Goal: Task Accomplishment & Management: Manage account settings

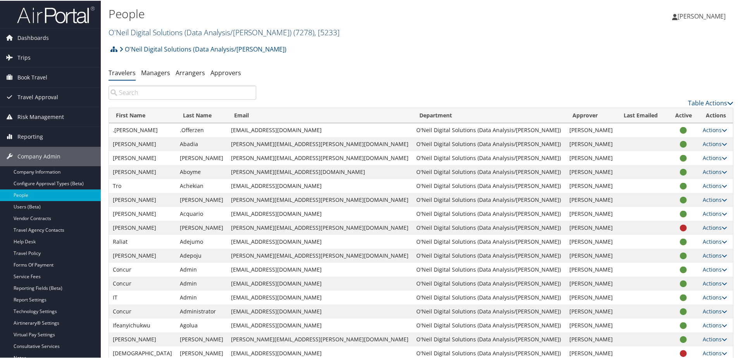
click at [152, 36] on link "O'Neil Digital Solutions (Data Analysis/William O'Neil) ( 7278 ) , [ 5233 ]" at bounding box center [223, 31] width 231 height 10
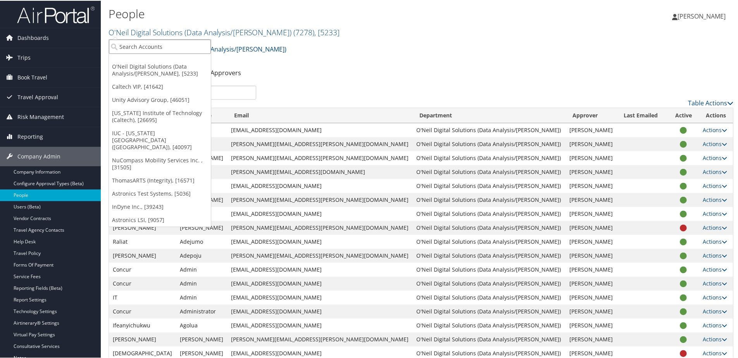
click at [151, 47] on input "search" at bounding box center [160, 46] width 102 height 14
type input "Reformer"
click at [143, 63] on div "Reformers Academy (302063), [45859]" at bounding box center [173, 60] width 136 height 7
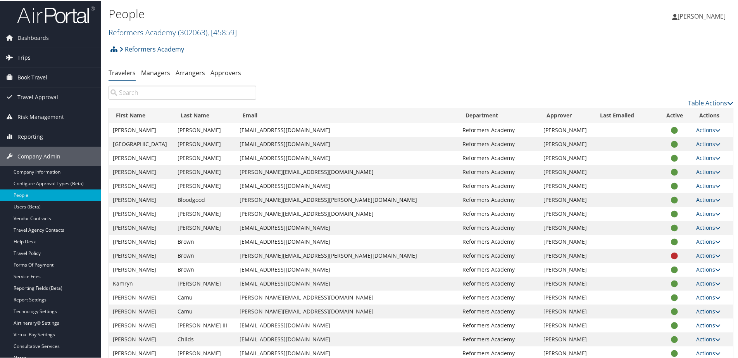
click at [30, 57] on link "Trips" at bounding box center [50, 56] width 101 height 19
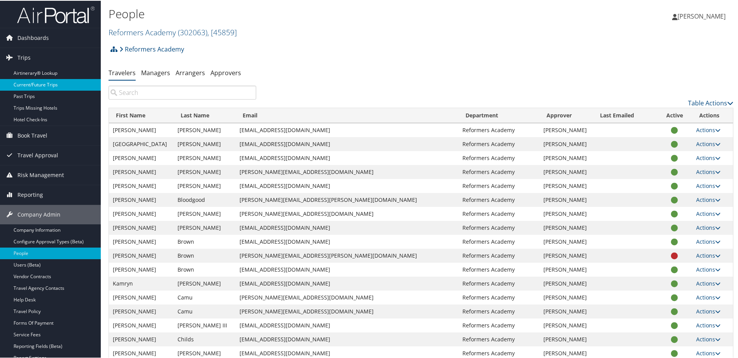
click at [28, 81] on link "Current/Future Trips" at bounding box center [50, 84] width 101 height 12
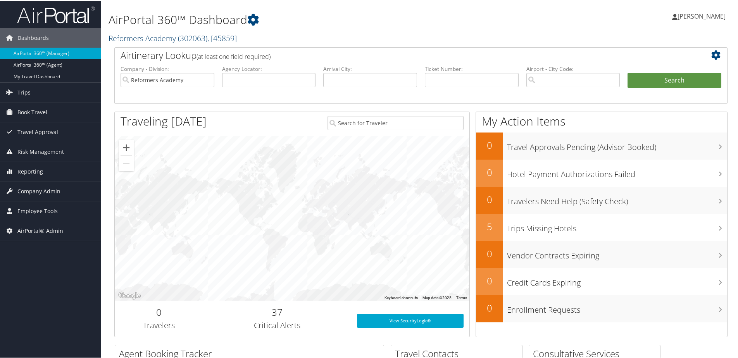
click at [153, 36] on link "Reformers Academy ( 302063 ) , [ 45859 ]" at bounding box center [172, 37] width 128 height 10
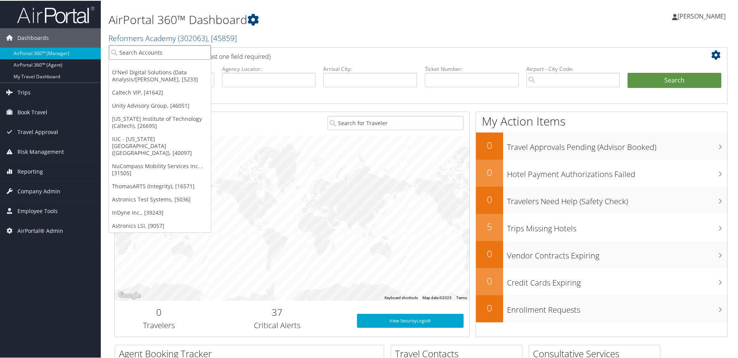
paste input "Engage Locums"
type input "Engage Locums"
click at [151, 69] on div "Engage Locums (302095), [46061]" at bounding box center [166, 65] width 122 height 7
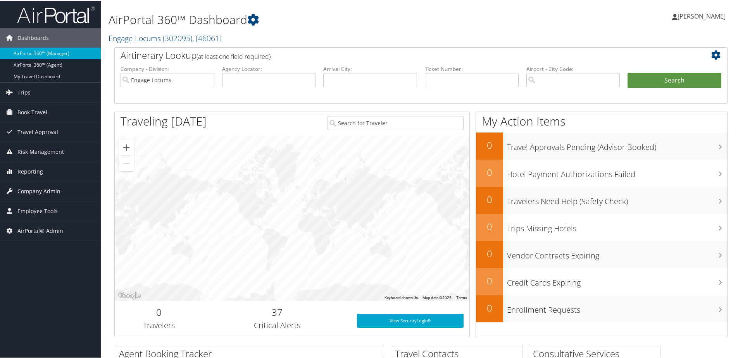
click at [22, 190] on span "Company Admin" at bounding box center [38, 190] width 43 height 19
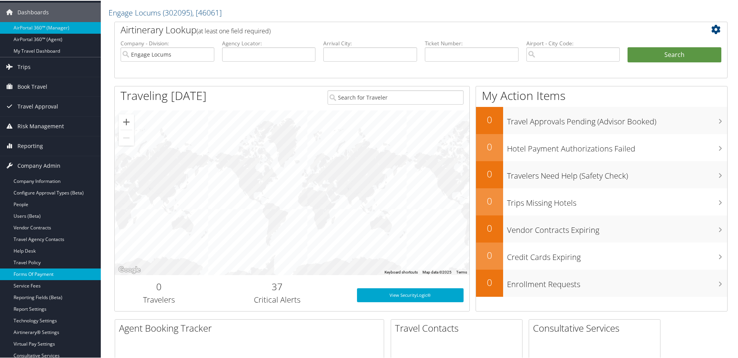
scroll to position [39, 0]
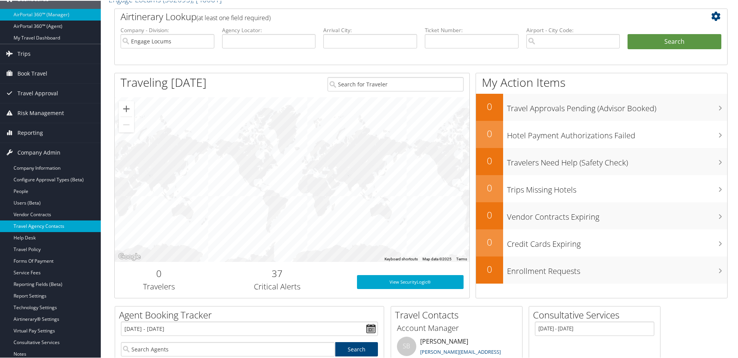
click at [42, 223] on link "Travel Agency Contacts" at bounding box center [50, 226] width 101 height 12
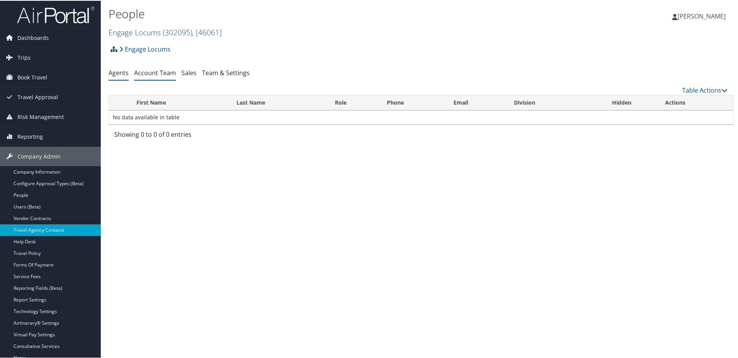
click at [161, 72] on link "Account Team" at bounding box center [155, 72] width 42 height 9
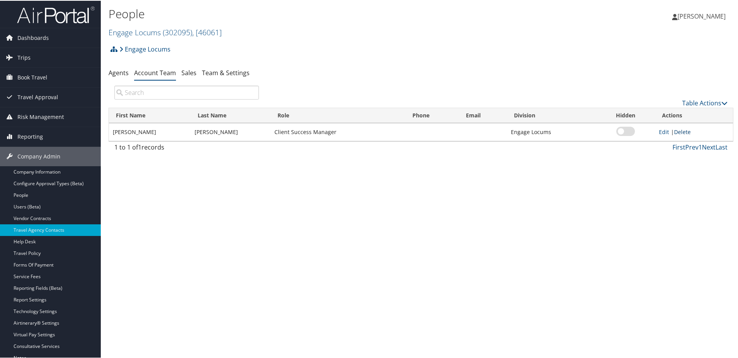
click at [679, 132] on link "Delete" at bounding box center [682, 130] width 17 height 7
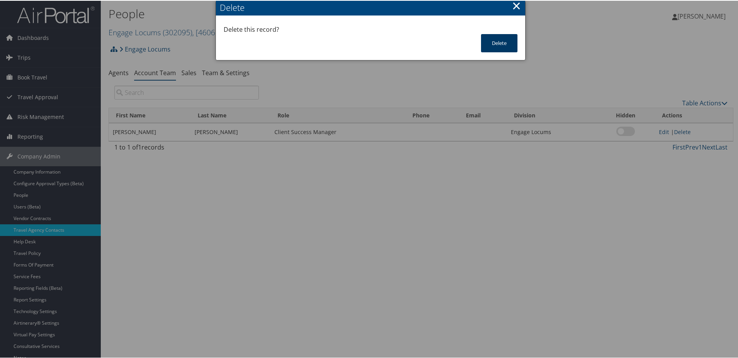
click at [489, 44] on button "Delete" at bounding box center [499, 42] width 36 height 18
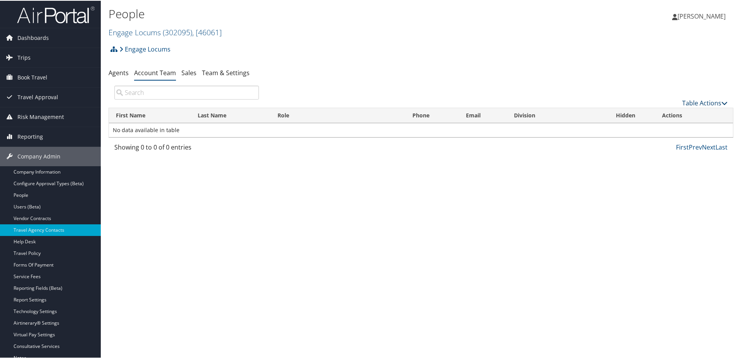
click at [690, 102] on link "Table Actions" at bounding box center [704, 102] width 45 height 9
click at [642, 111] on link "Add Team Member" at bounding box center [679, 114] width 102 height 13
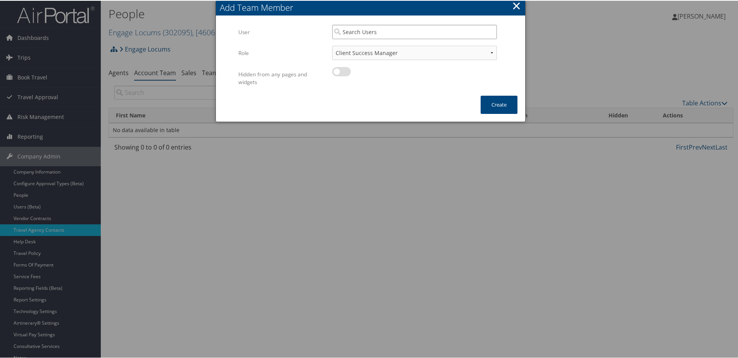
click at [388, 32] on input "search" at bounding box center [414, 31] width 165 height 14
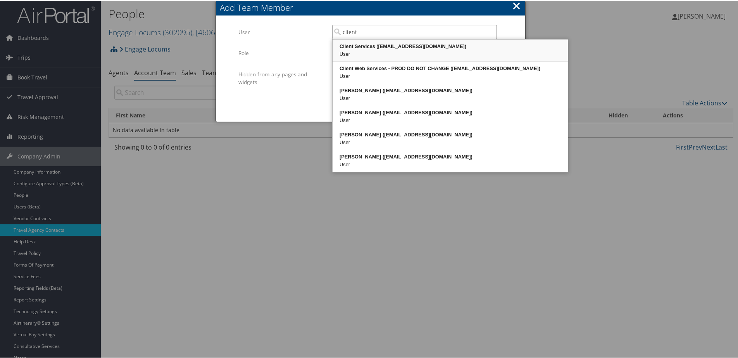
click at [399, 44] on div "Client Services (clientservices@cbtravel.com)" at bounding box center [450, 46] width 233 height 8
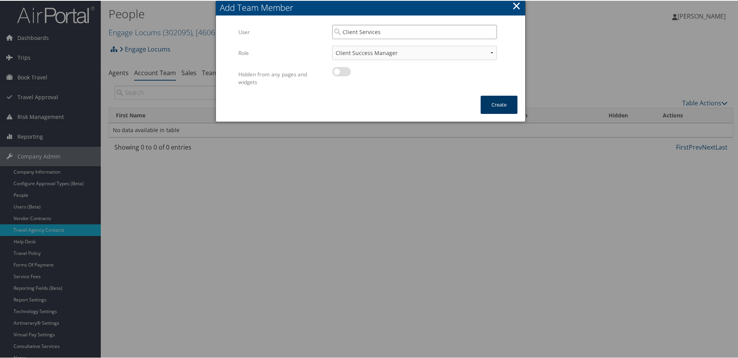
type input "Client Services"
click at [486, 98] on button "Create" at bounding box center [498, 104] width 37 height 18
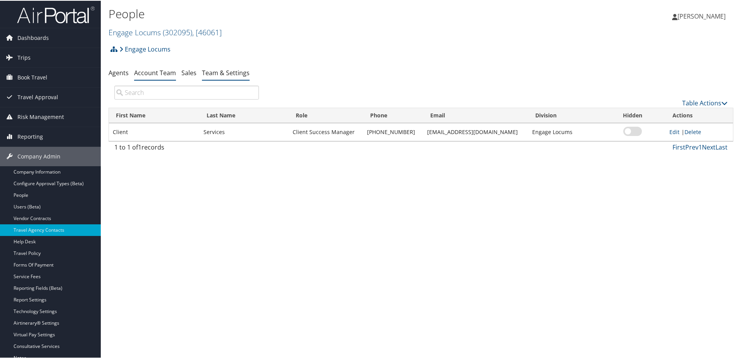
click at [206, 70] on link "Team & Settings" at bounding box center [226, 72] width 48 height 9
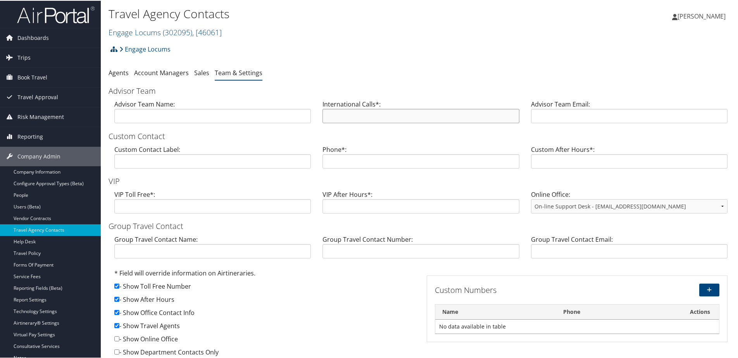
click at [335, 117] on input "text" at bounding box center [420, 115] width 196 height 14
click at [169, 30] on span "( 302095 )" at bounding box center [177, 31] width 29 height 10
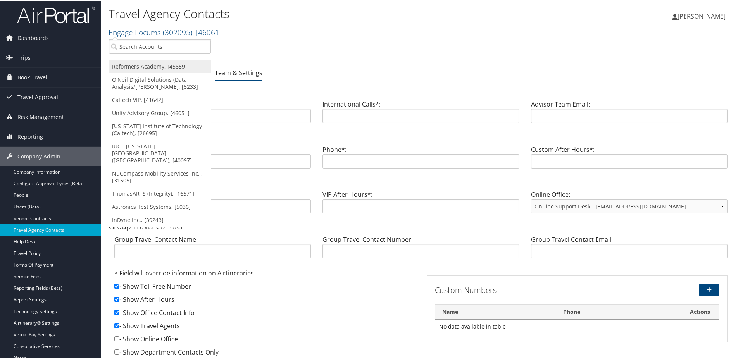
click at [142, 69] on link "Reformers Academy, [45859]" at bounding box center [160, 65] width 102 height 13
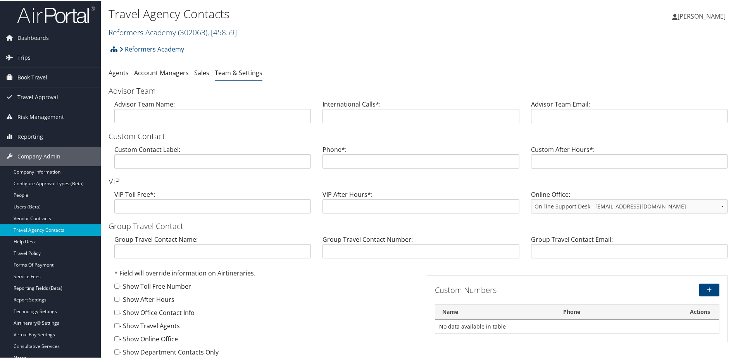
click at [142, 29] on link "Reformers Academy ( 302063 ) , [ 45859 ]" at bounding box center [172, 31] width 128 height 10
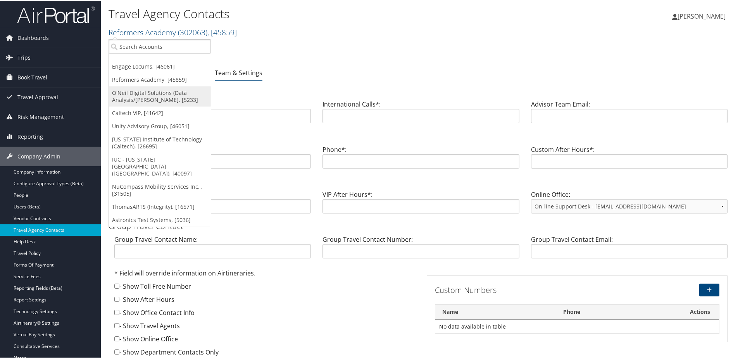
click at [132, 96] on link "O'Neil Digital Solutions (Data Analysis/[PERSON_NAME], [5233]" at bounding box center [160, 96] width 102 height 20
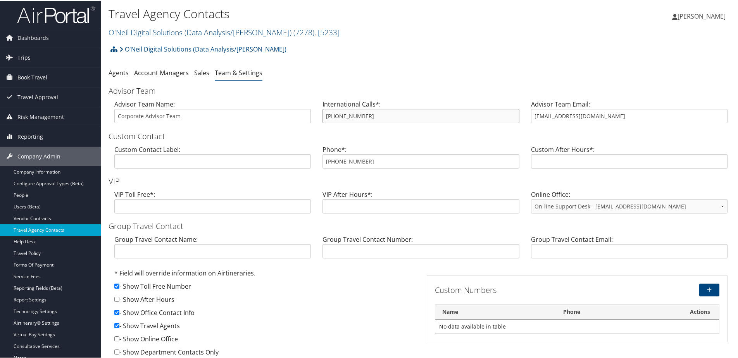
drag, startPoint x: 370, startPoint y: 117, endPoint x: 317, endPoint y: 116, distance: 52.7
click at [317, 116] on div "International Calls*: [PHONE_NUMBER]" at bounding box center [421, 114] width 208 height 30
click at [195, 31] on link "O'Neil Digital Solutions (Data Analysis/William O'Neil) ( 7278 ) , [ 5233 ]" at bounding box center [223, 31] width 231 height 10
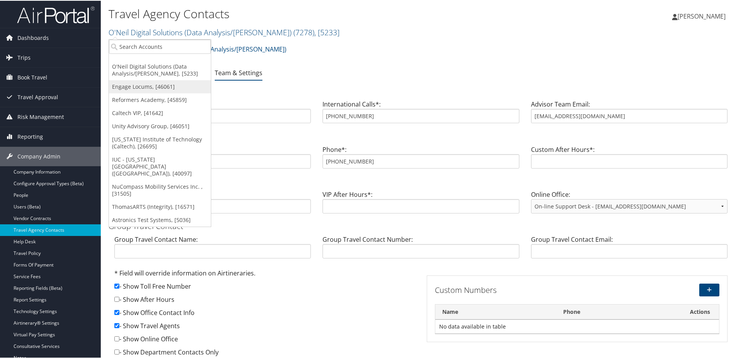
click at [156, 80] on link "Engage Locums, [46061]" at bounding box center [160, 85] width 102 height 13
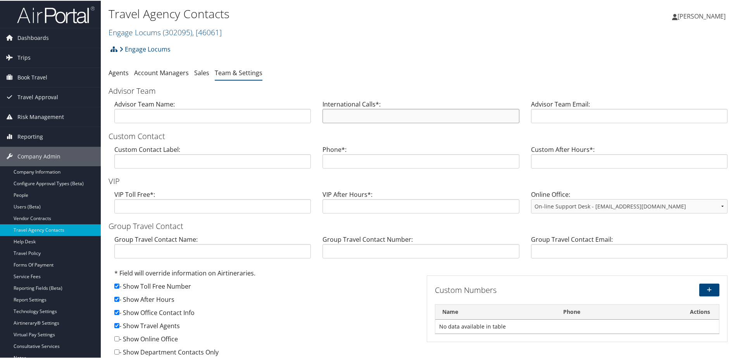
paste input "[PHONE_NUMBER]"
type input "[PHONE_NUMBER]"
click at [150, 29] on link "Engage Locums ( 302095 ) , [ 46061 ]" at bounding box center [164, 31] width 113 height 10
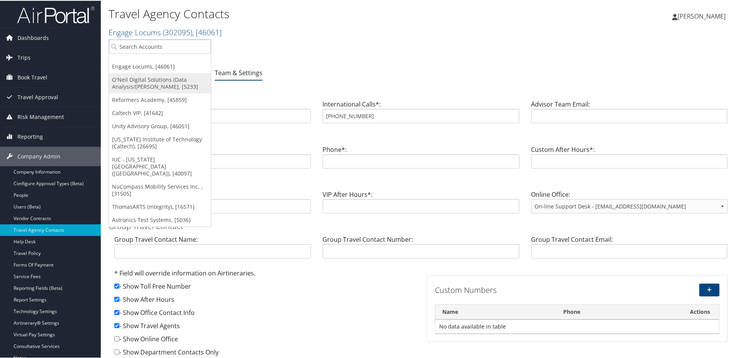
click at [141, 83] on link "O'Neil Digital Solutions (Data Analysis/[PERSON_NAME], [5233]" at bounding box center [160, 82] width 102 height 20
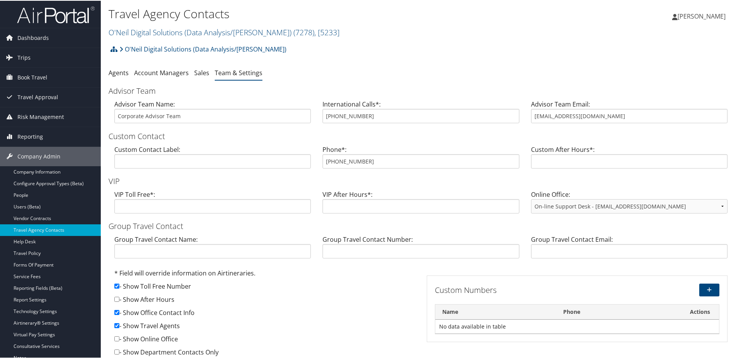
click at [150, 26] on h2 "O'Neil Digital Solutions (Data Analysis/[PERSON_NAME]) ( 7278 ) , [ 5233 ]" at bounding box center [316, 30] width 416 height 13
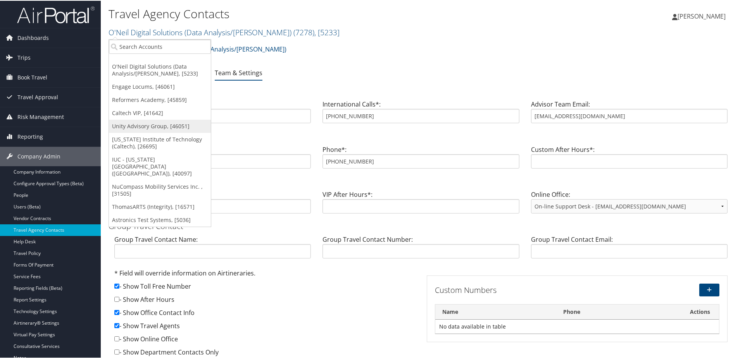
click at [142, 126] on link "Unity Advisory Group, [46051]" at bounding box center [160, 125] width 102 height 13
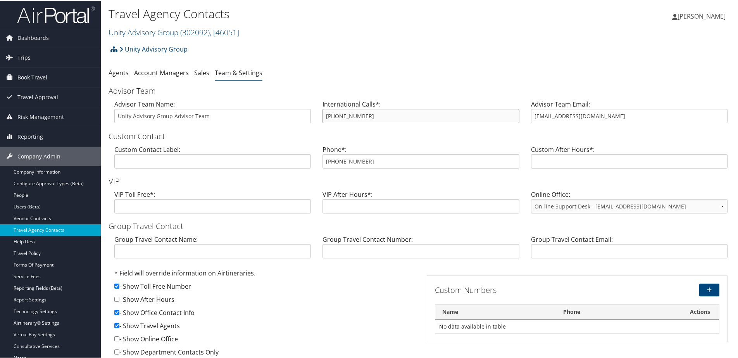
drag, startPoint x: 367, startPoint y: 115, endPoint x: 313, endPoint y: 115, distance: 53.5
click at [313, 115] on div "Advisor Team Name: Unity Advisory Group Advisor Team International Calls*: 801-…" at bounding box center [420, 114] width 625 height 30
click at [129, 27] on link "Unity Advisory Group ( 302092 ) , [ 46051 ]" at bounding box center [173, 31] width 131 height 10
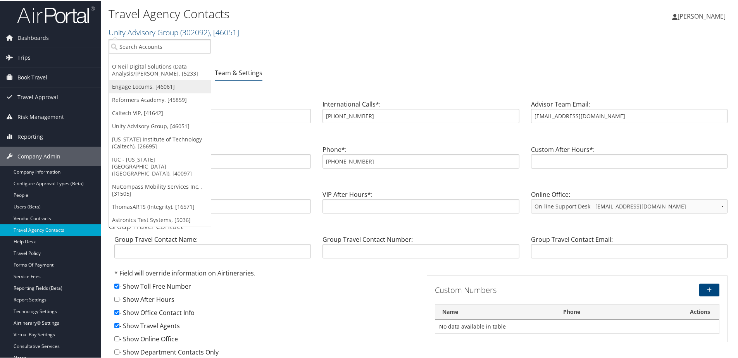
click at [127, 86] on link "Engage Locums, [46061]" at bounding box center [160, 85] width 102 height 13
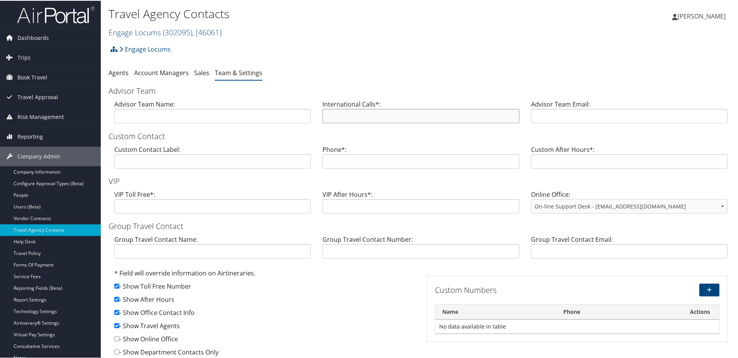
paste input "[PHONE_NUMBER]"
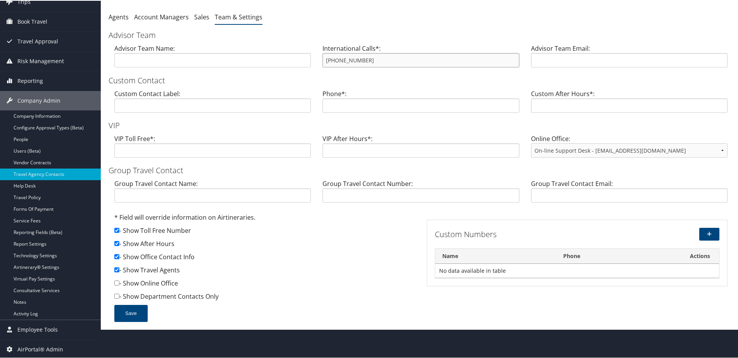
scroll to position [57, 0]
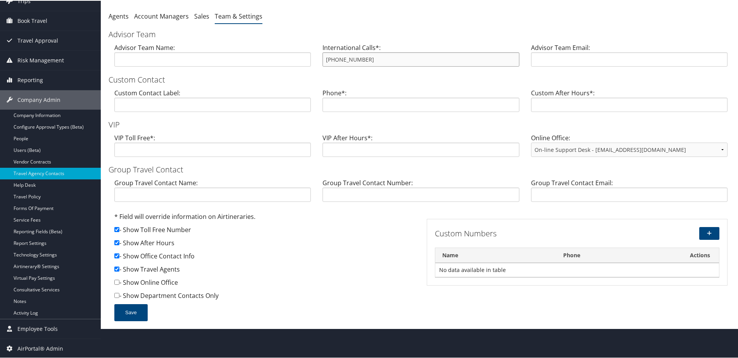
type input "[PHONE_NUMBER]"
click at [114, 241] on div "* Field will override information on Airtineraries. - Show Toll Free Number - S…" at bounding box center [264, 257] width 307 height 92
click at [119, 240] on input "checkbox" at bounding box center [116, 241] width 5 height 5
checkbox input "false"
click at [130, 313] on button "Save" at bounding box center [130, 311] width 33 height 17
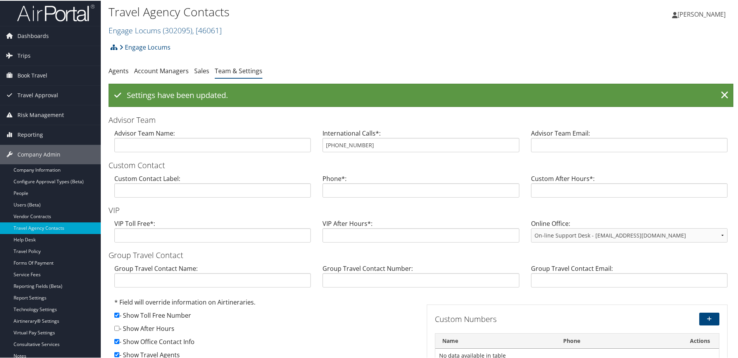
scroll to position [0, 0]
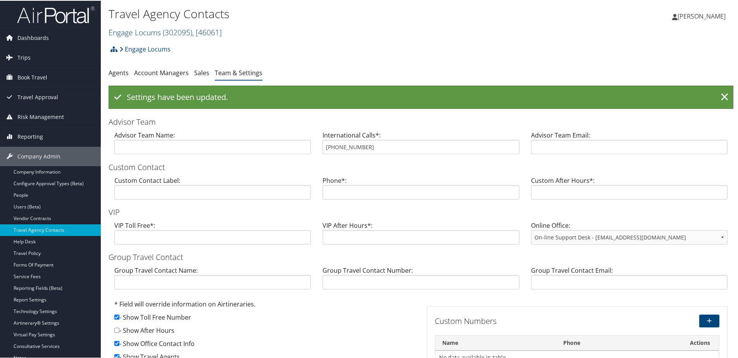
click at [151, 31] on link "Engage Locums ( 302095 ) , [ 46061 ]" at bounding box center [164, 31] width 113 height 10
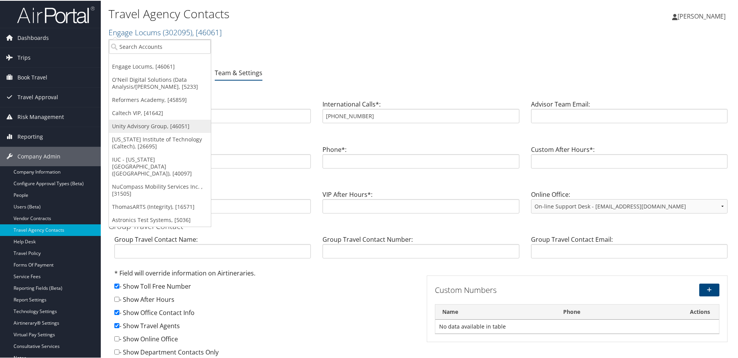
click at [142, 126] on link "Unity Advisory Group, [46051]" at bounding box center [160, 125] width 102 height 13
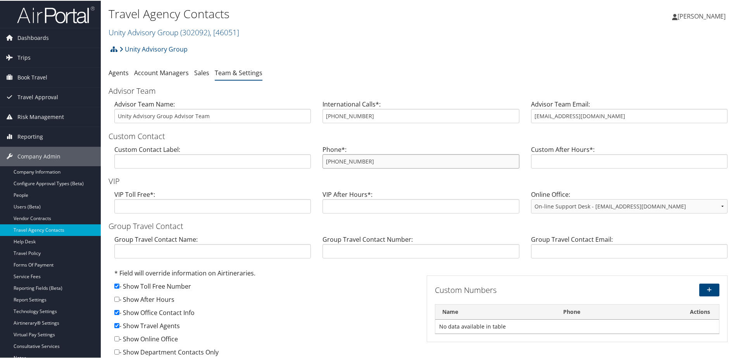
drag, startPoint x: 370, startPoint y: 158, endPoint x: 310, endPoint y: 157, distance: 59.7
click at [310, 157] on div "Custom Contact Label: Phone*: 800 600 3737 Custom After Hours*:" at bounding box center [420, 159] width 625 height 30
click at [165, 27] on link "Unity Advisory Group ( 302092 ) , [ 46051 ]" at bounding box center [173, 31] width 131 height 10
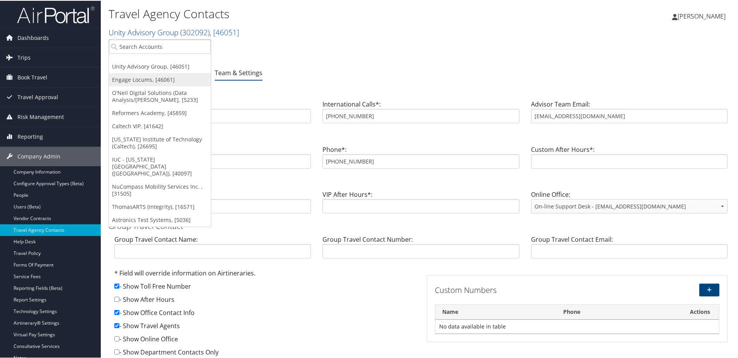
click at [149, 77] on link "Engage Locums, [46061]" at bounding box center [160, 78] width 102 height 13
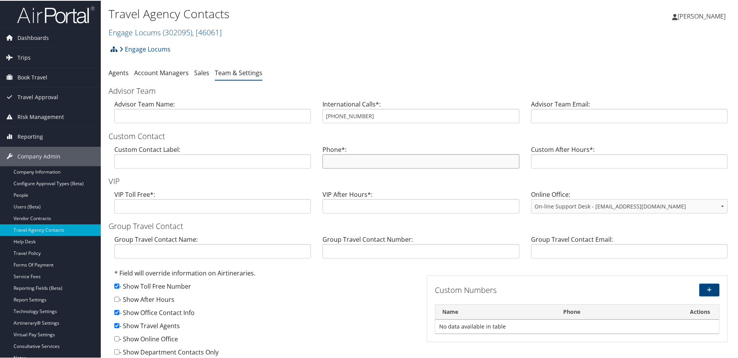
paste input "[PHONE_NUMBER]"
type input "[PHONE_NUMBER]"
click at [556, 116] on input "text" at bounding box center [629, 115] width 196 height 14
type input "[EMAIL_ADDRESS][DOMAIN_NAME]"
click at [154, 116] on input "text" at bounding box center [212, 115] width 196 height 14
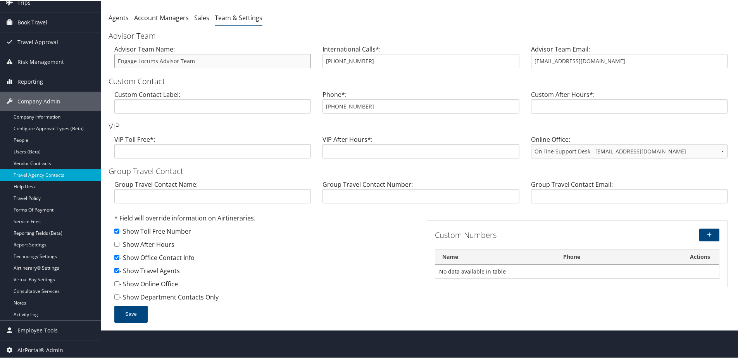
scroll to position [57, 0]
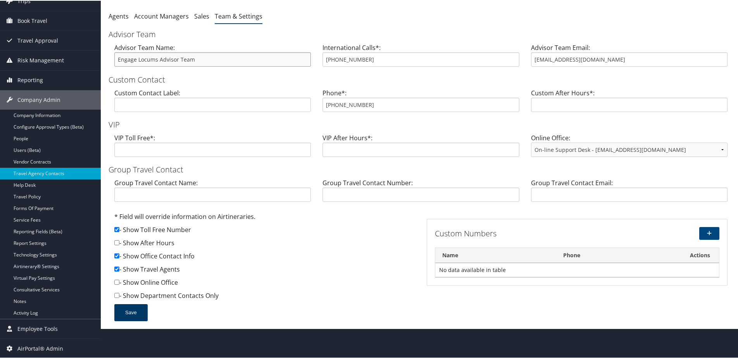
type input "Engage Locums Advisor Team"
click at [127, 318] on button "Save" at bounding box center [130, 311] width 33 height 17
click at [128, 308] on button "Save" at bounding box center [130, 311] width 33 height 17
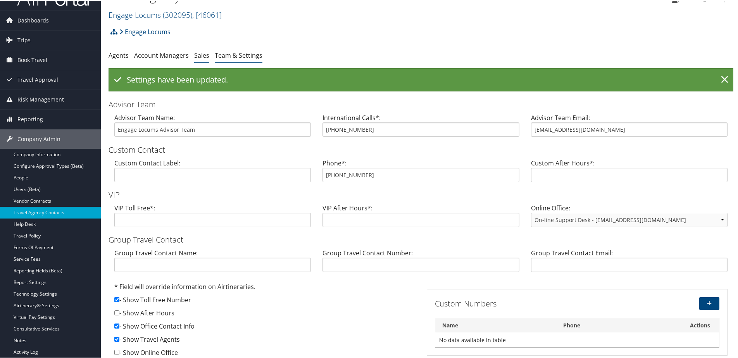
scroll to position [0, 0]
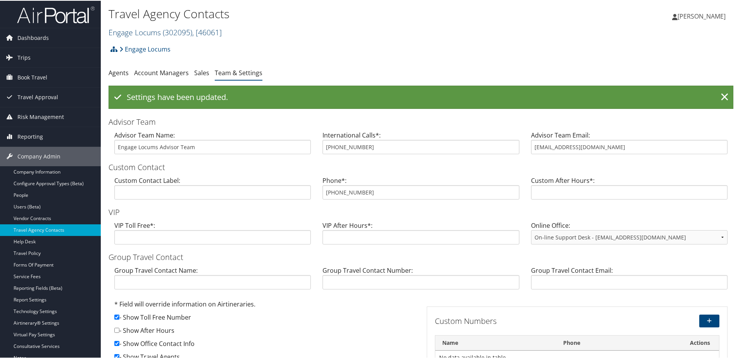
click at [143, 32] on link "Engage Locums ( 302095 ) , [ 46061 ]" at bounding box center [164, 31] width 113 height 10
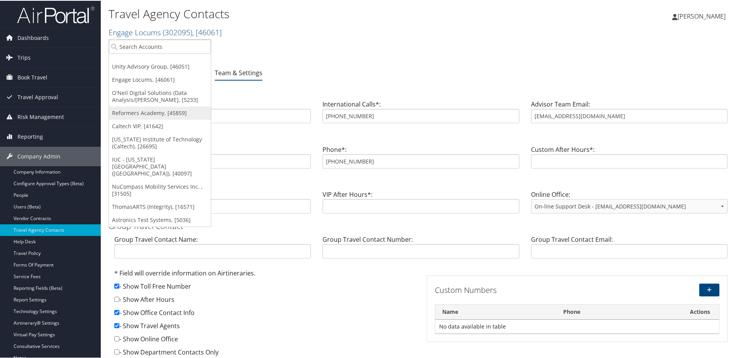
click at [145, 110] on link "Reformers Academy, [45859]" at bounding box center [160, 112] width 102 height 13
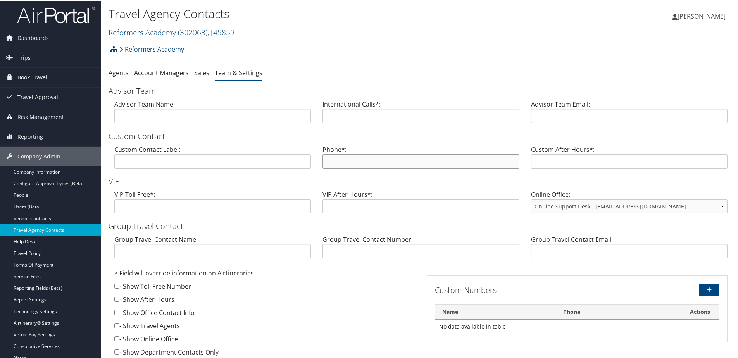
paste input "[PHONE_NUMBER]"
type input "[PHONE_NUMBER]"
click at [144, 117] on input "text" at bounding box center [212, 115] width 196 height 14
type input "Reformers Academy Advisors Team"
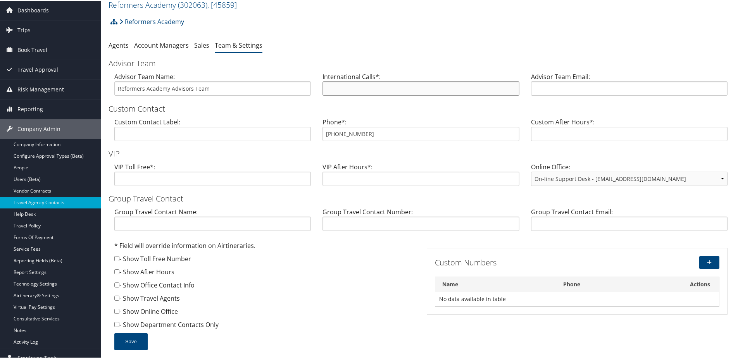
scroll to position [57, 0]
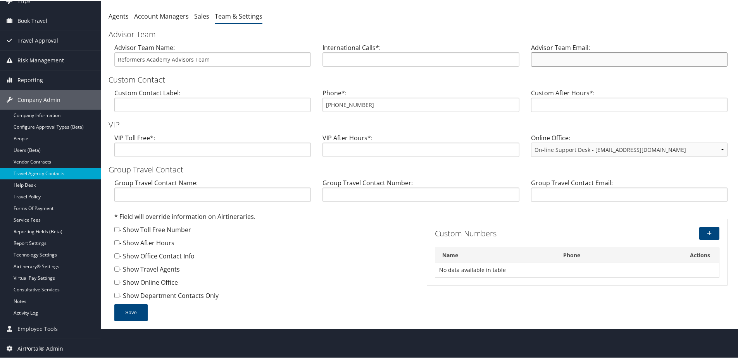
click at [557, 55] on input "text" at bounding box center [629, 59] width 196 height 14
type input "[EMAIL_ADDRESS][DOMAIN_NAME]"
click at [115, 230] on input "checkbox" at bounding box center [116, 228] width 5 height 5
checkbox input "true"
click at [112, 253] on div "* Field will override information on Airtineraries. - Show Toll Free Number - S…" at bounding box center [264, 257] width 307 height 92
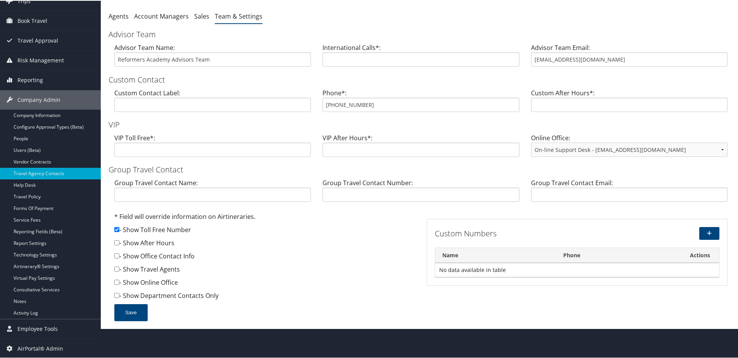
click at [114, 255] on div "* Field will override information on Airtineraries. - Show Toll Free Number - S…" at bounding box center [264, 257] width 307 height 92
click at [117, 254] on input "checkbox" at bounding box center [116, 255] width 5 height 5
checkbox input "true"
click at [116, 270] on input "checkbox" at bounding box center [116, 268] width 5 height 5
checkbox input "true"
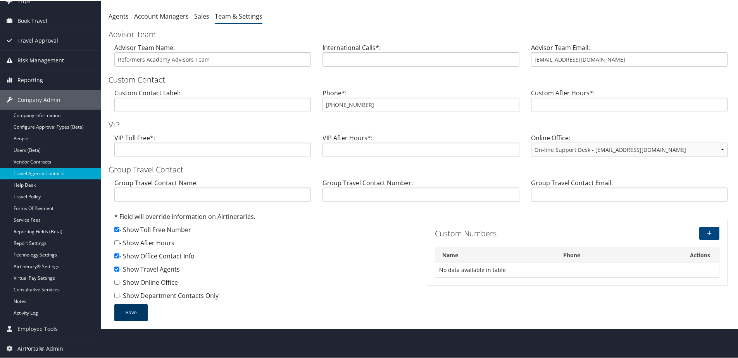
click at [122, 310] on button "Save" at bounding box center [130, 311] width 33 height 17
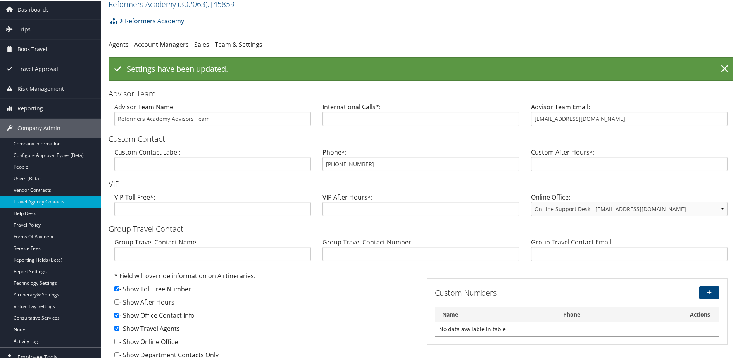
scroll to position [0, 0]
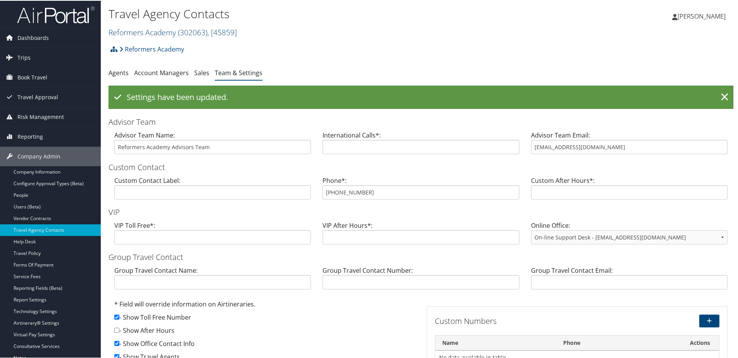
click at [153, 33] on link "Reformers Academy ( 302063 ) , [ 45859 ]" at bounding box center [172, 31] width 128 height 10
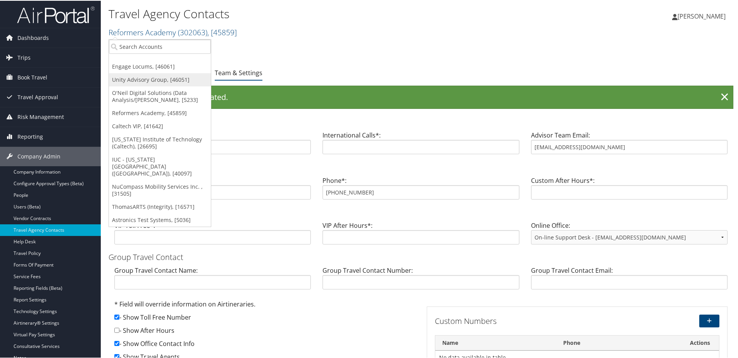
click at [133, 77] on link "Unity Advisory Group, [46051]" at bounding box center [160, 78] width 102 height 13
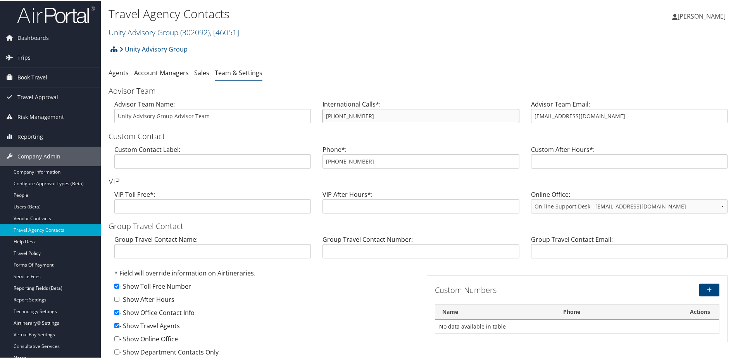
drag, startPoint x: 364, startPoint y: 112, endPoint x: 316, endPoint y: 111, distance: 48.0
click at [317, 111] on div "International Calls*: 801-327-7700" at bounding box center [421, 114] width 208 height 30
click at [141, 36] on link "Unity Advisory Group ( 302092 ) , [ 46051 ]" at bounding box center [173, 31] width 131 height 10
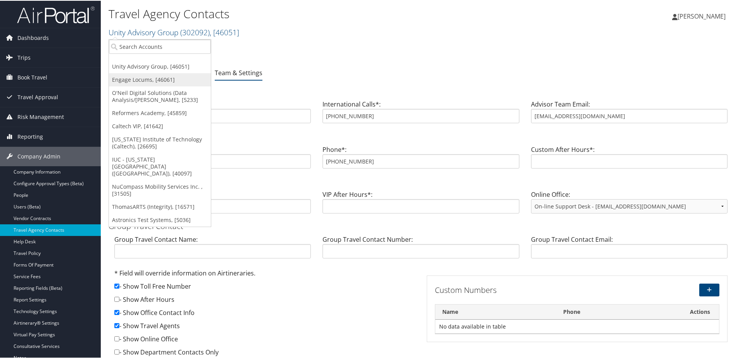
click at [133, 78] on link "Engage Locums, [46061]" at bounding box center [160, 78] width 102 height 13
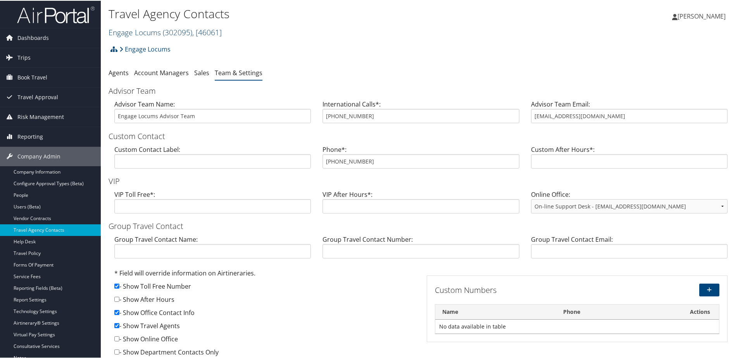
click at [152, 36] on link "Engage Locums ( 302095 ) , [ 46061 ]" at bounding box center [164, 31] width 113 height 10
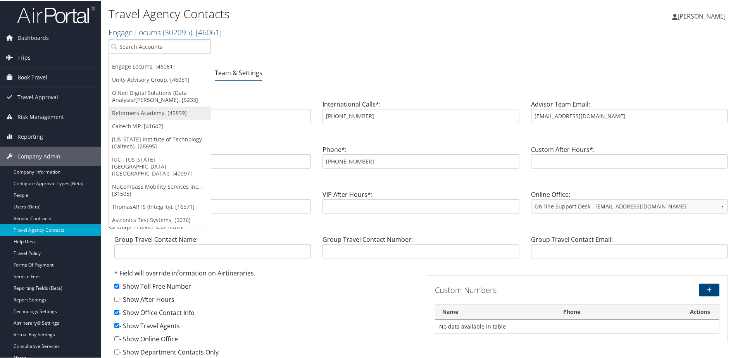
click at [142, 112] on link "Reformers Academy, [45859]" at bounding box center [160, 112] width 102 height 13
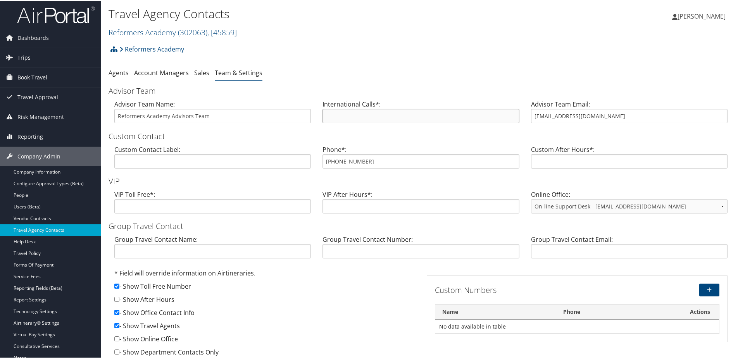
paste input "801-327-7700"
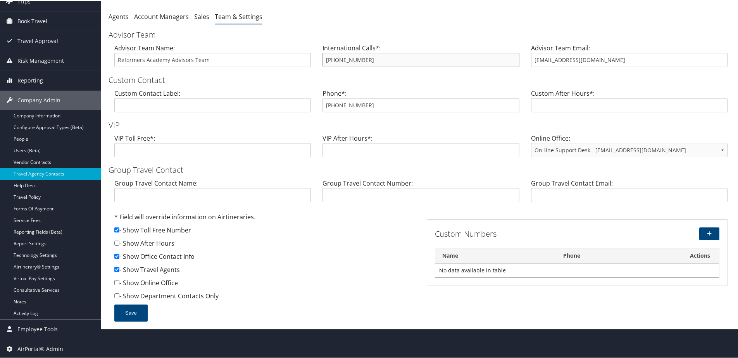
scroll to position [57, 0]
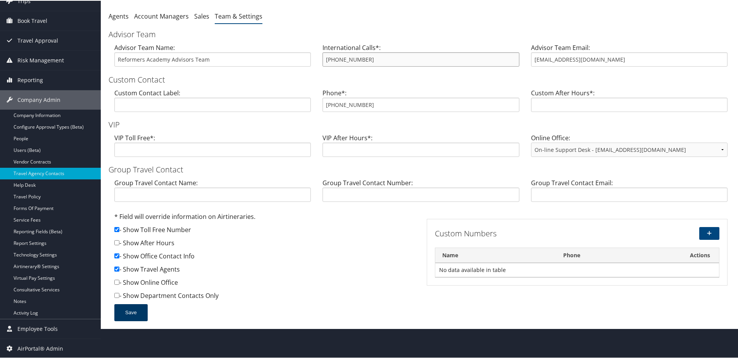
type input "801-327-7700"
click at [126, 310] on button "Save" at bounding box center [130, 311] width 33 height 17
click at [39, 117] on link "Company Information" at bounding box center [50, 115] width 101 height 12
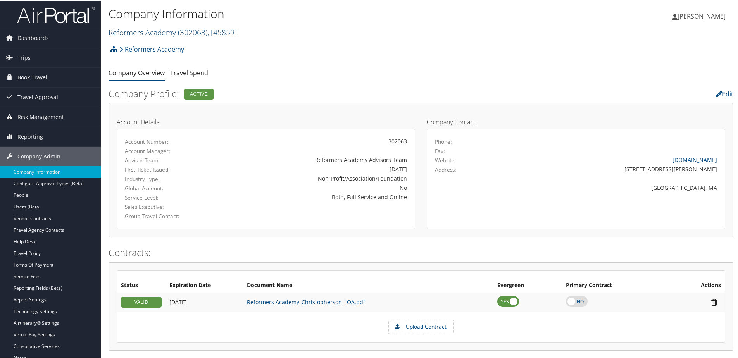
click at [140, 27] on link "Reformers Academy ( 302063 ) , [ 45859 ]" at bounding box center [172, 31] width 128 height 10
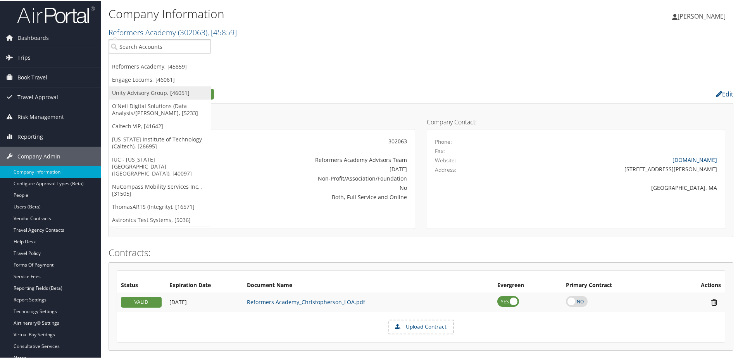
click at [126, 96] on link "Unity Advisory Group, [46051]" at bounding box center [160, 92] width 102 height 13
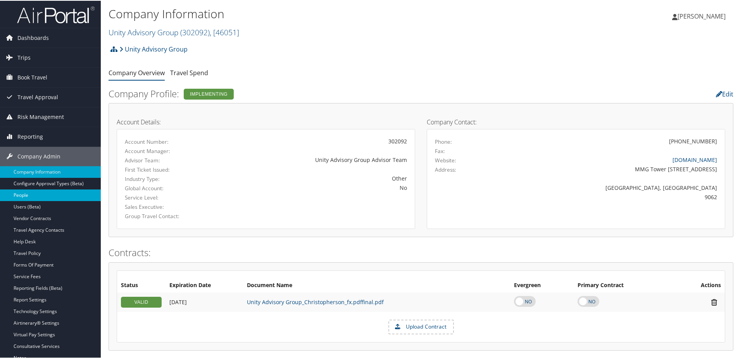
click at [18, 195] on link "People" at bounding box center [50, 195] width 101 height 12
